Goal: Transaction & Acquisition: Book appointment/travel/reservation

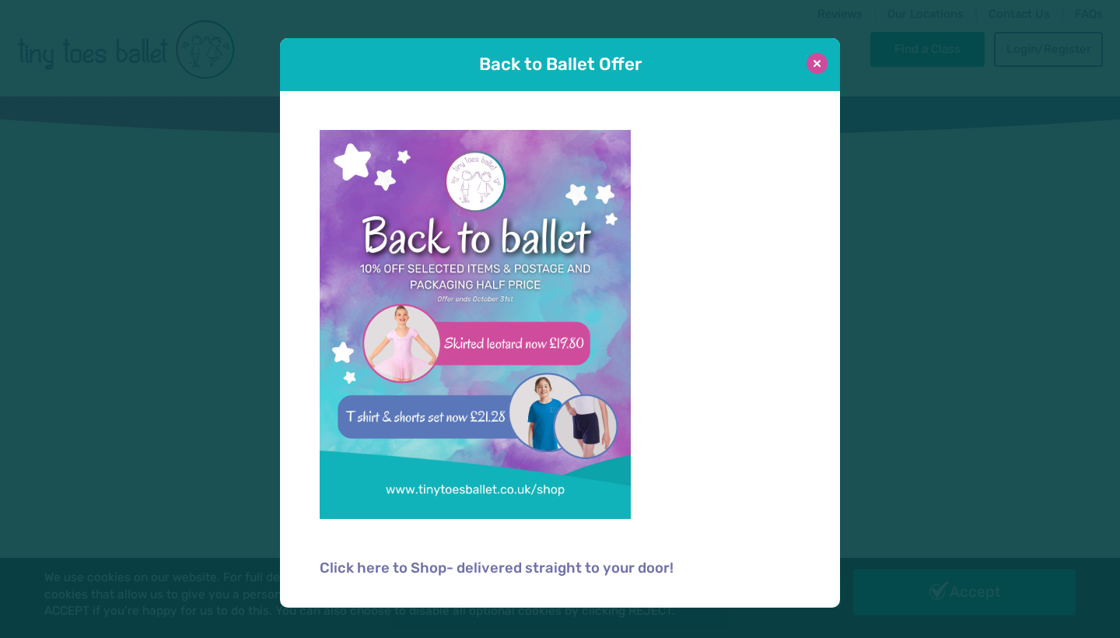
click at [621, 61] on button at bounding box center [817, 63] width 21 height 21
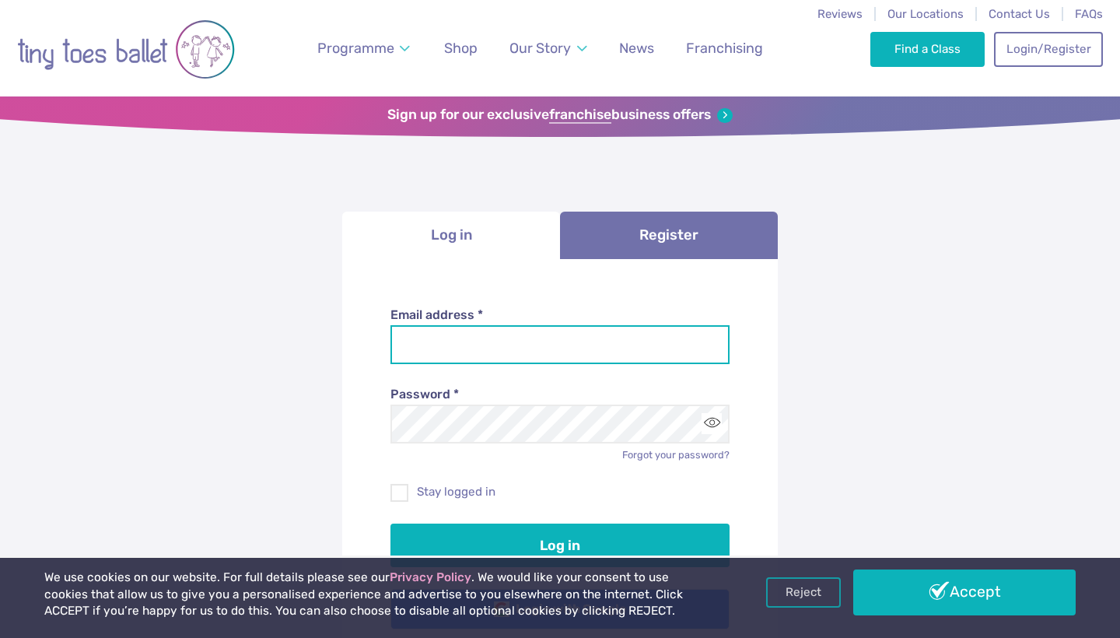
click at [432, 345] on input "Email address *" at bounding box center [560, 344] width 340 height 39
type input "**********"
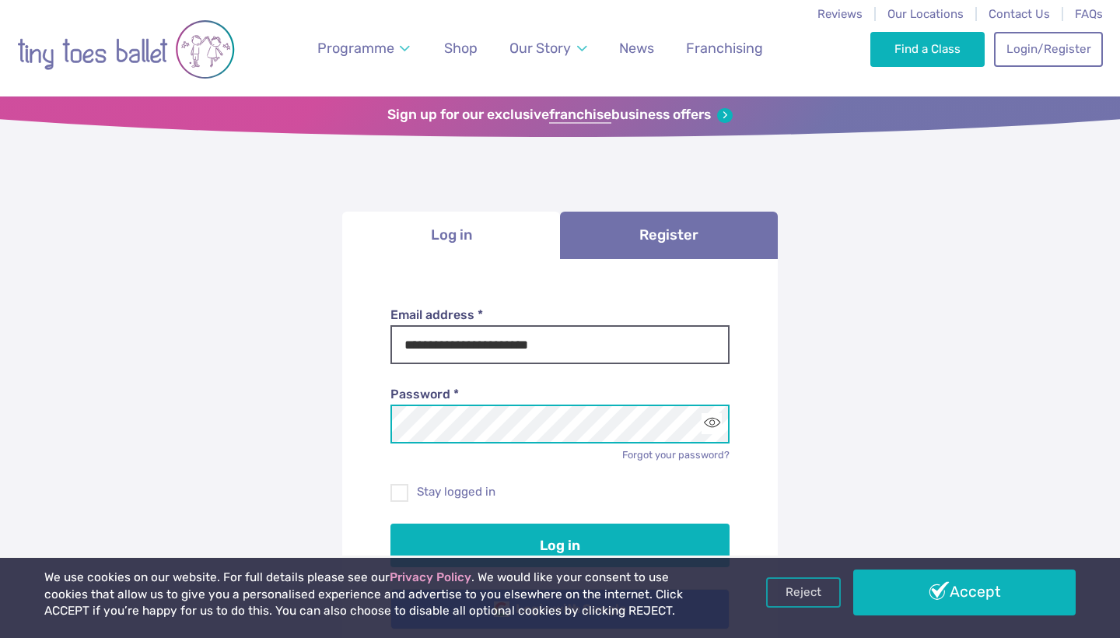
click at [560, 404] on button "Log in" at bounding box center [560, 545] width 340 height 44
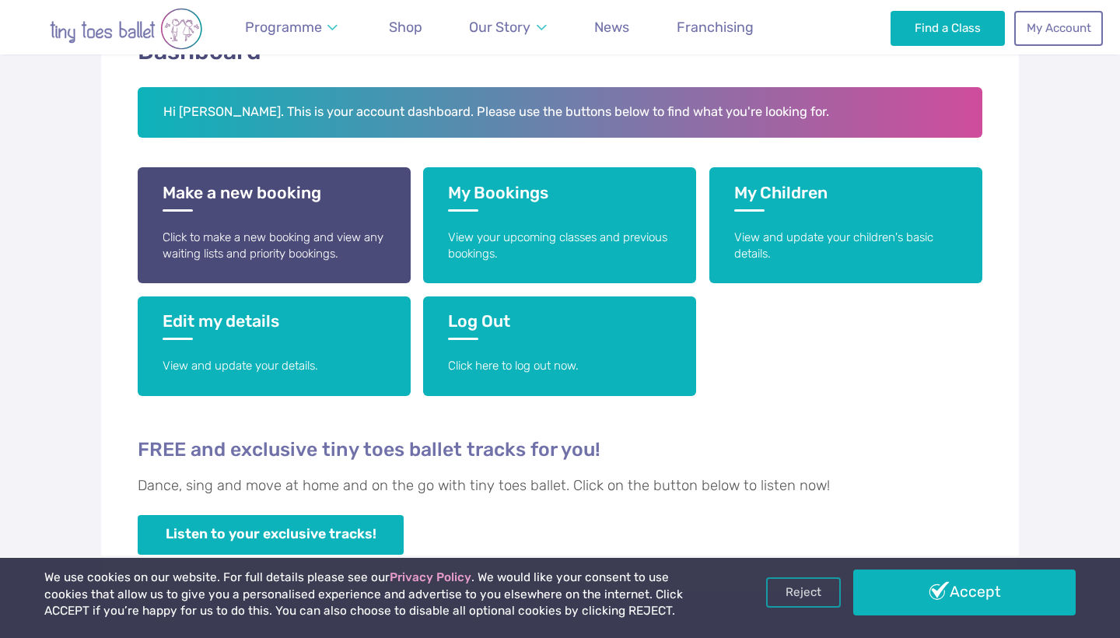
scroll to position [201, 0]
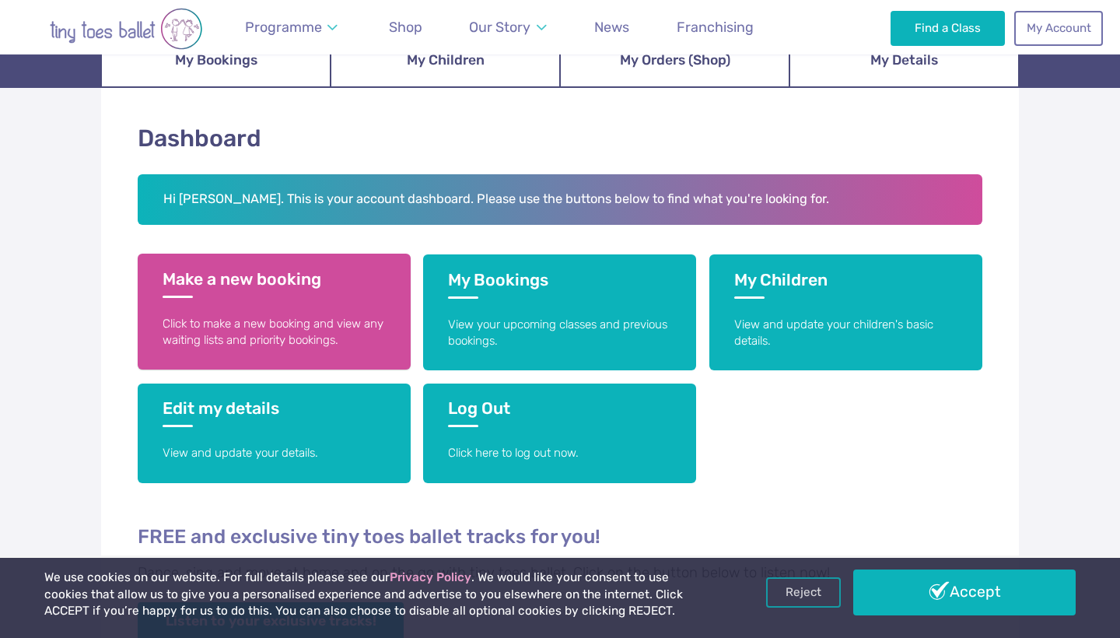
click at [279, 303] on link "Make a new booking Click to make a new booking and view any waiting lists and p…" at bounding box center [274, 312] width 273 height 116
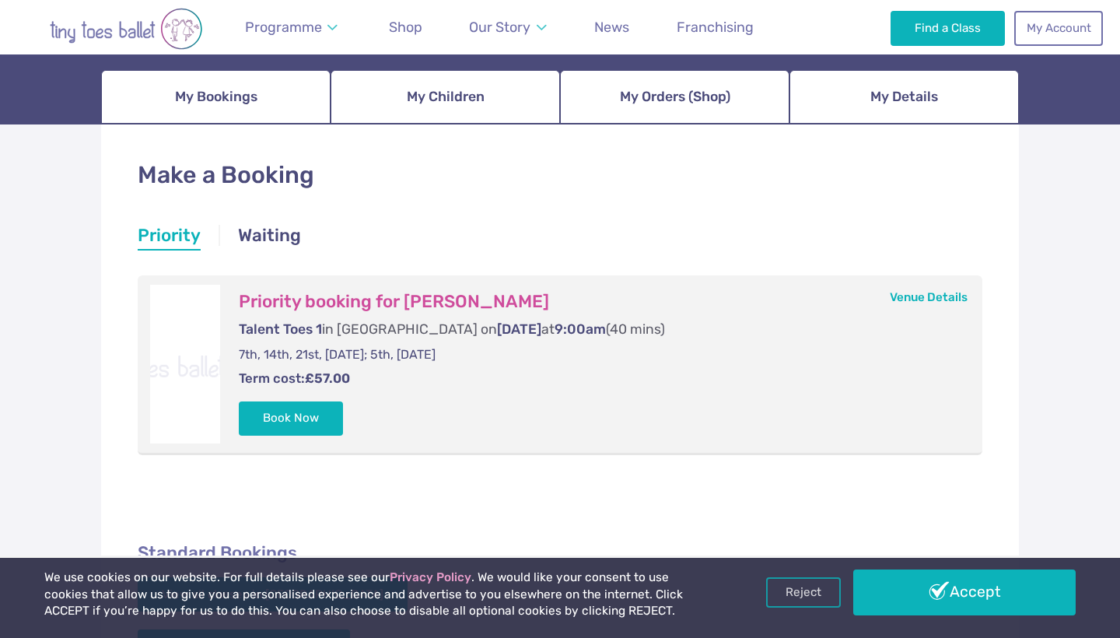
scroll to position [176, 0]
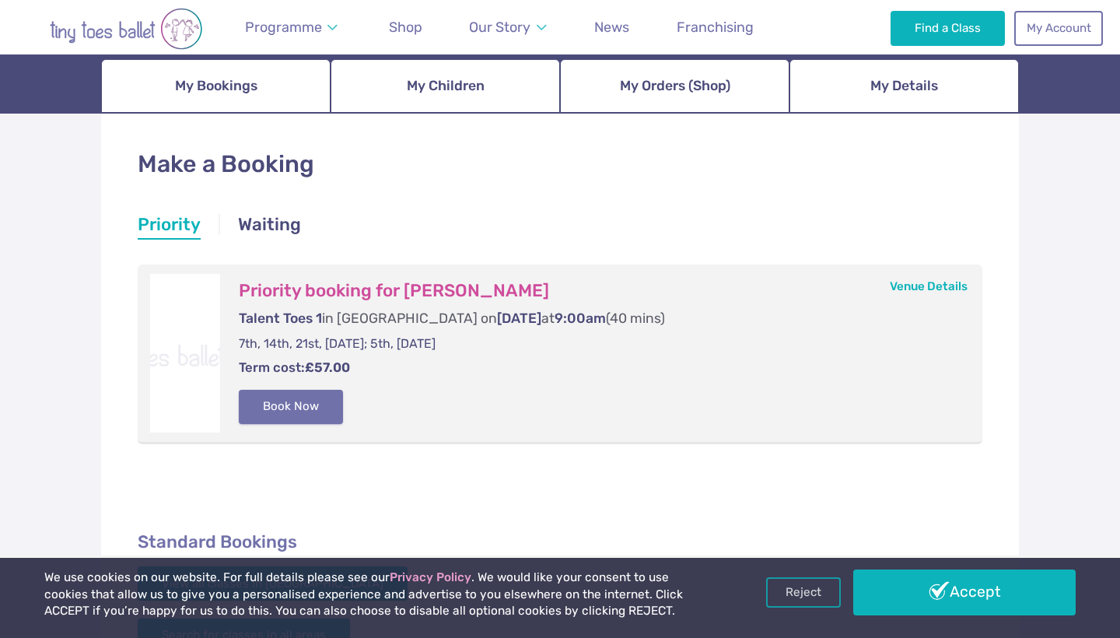
click at [294, 411] on button "Book Now" at bounding box center [291, 407] width 104 height 34
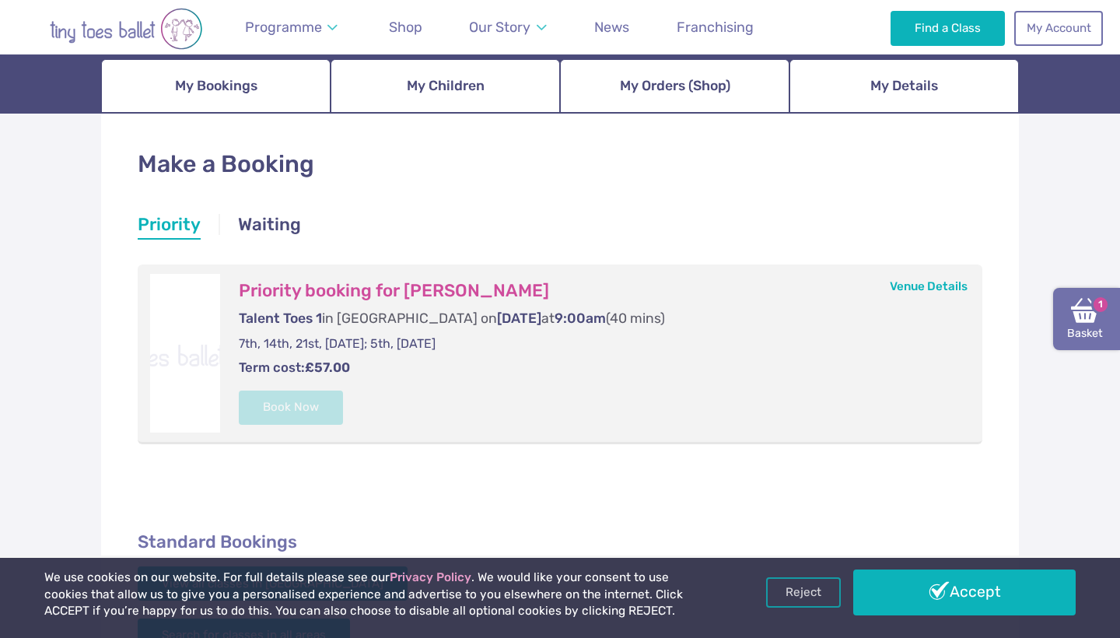
click at [1091, 308] on link "Basket 1" at bounding box center [1086, 319] width 67 height 62
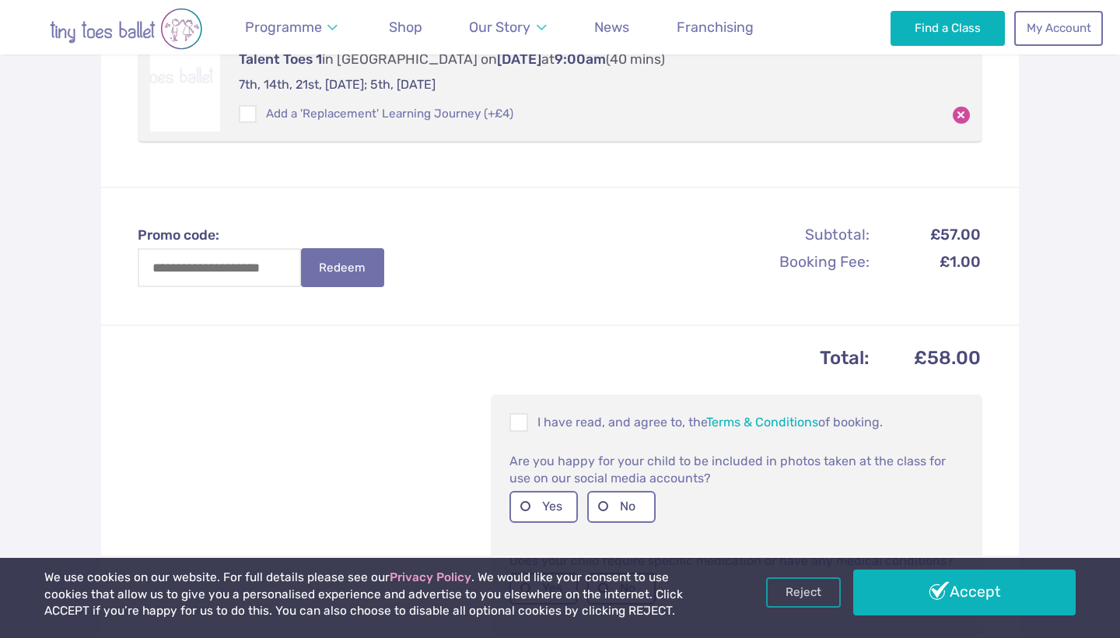
scroll to position [389, 0]
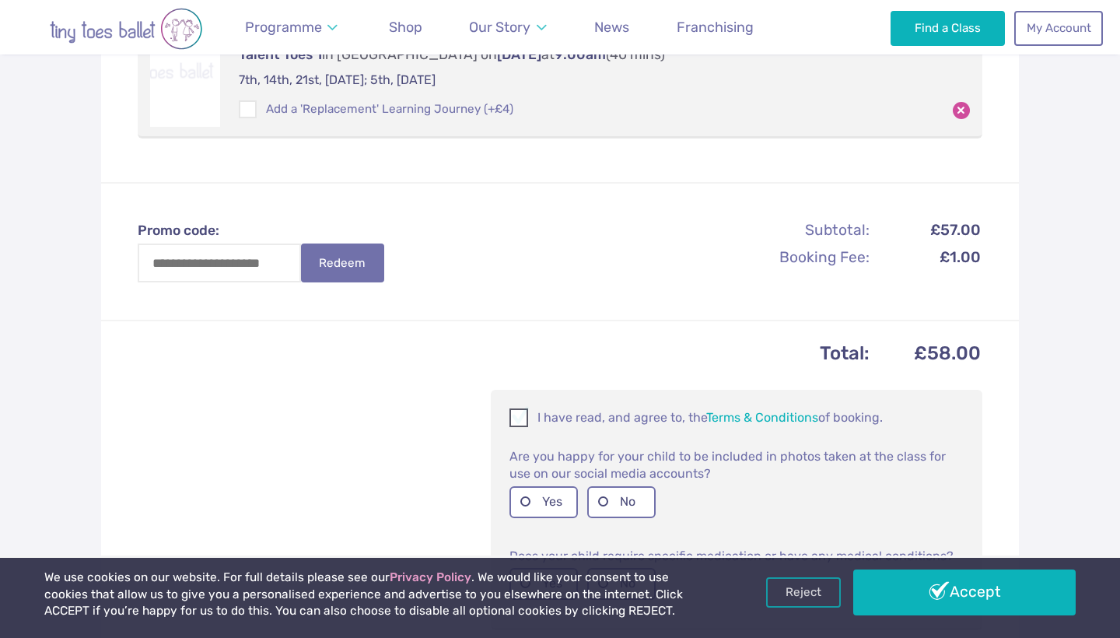
click at [527, 413] on span at bounding box center [519, 420] width 17 height 15
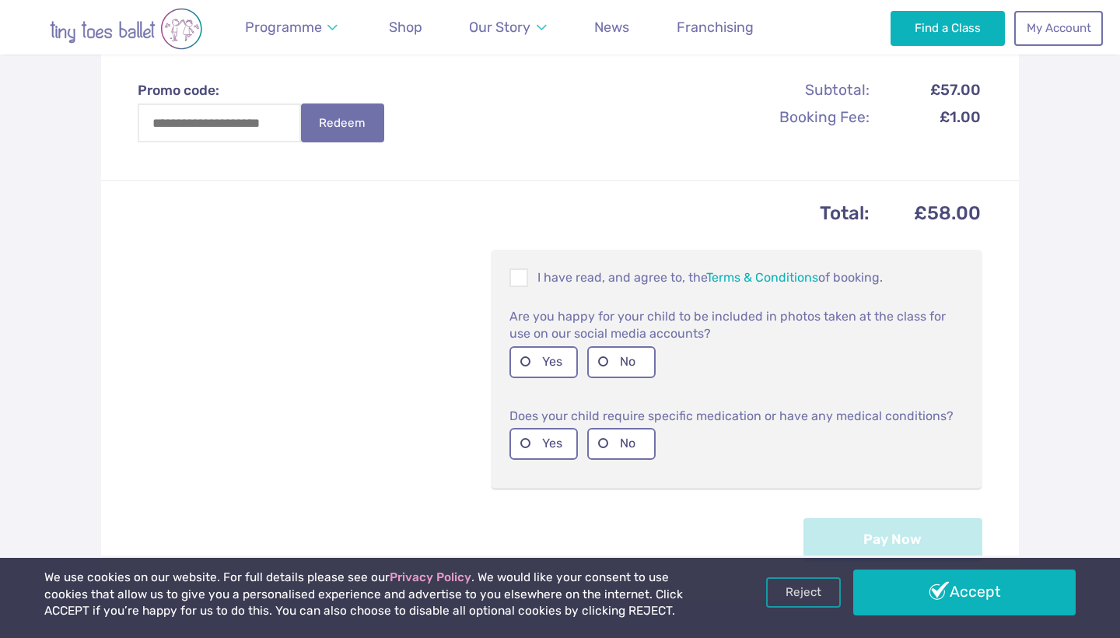
scroll to position [565, 0]
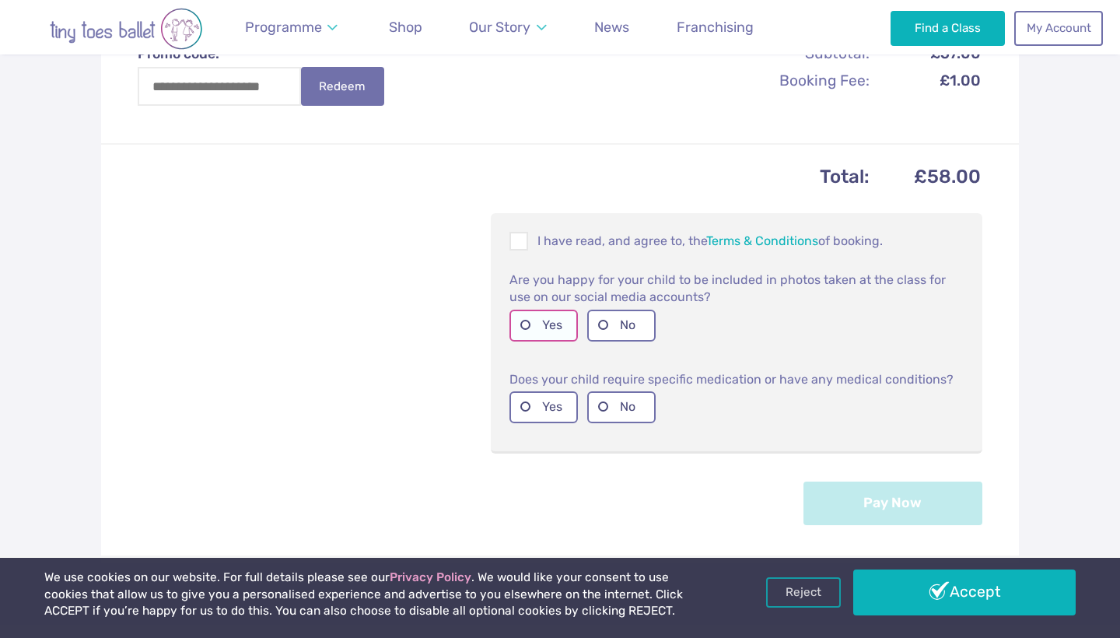
click at [527, 320] on label "Yes" at bounding box center [543, 326] width 68 height 32
click at [606, 403] on label "No" at bounding box center [621, 407] width 68 height 32
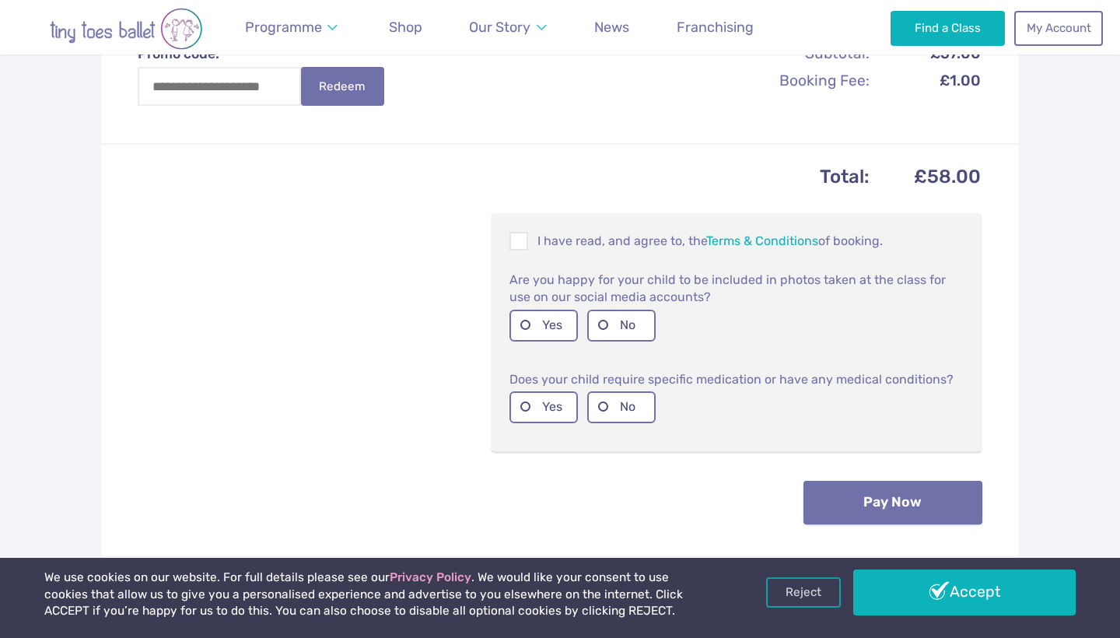
click at [902, 490] on button "Pay Now" at bounding box center [892, 503] width 179 height 44
